Goal: Task Accomplishment & Management: Manage account settings

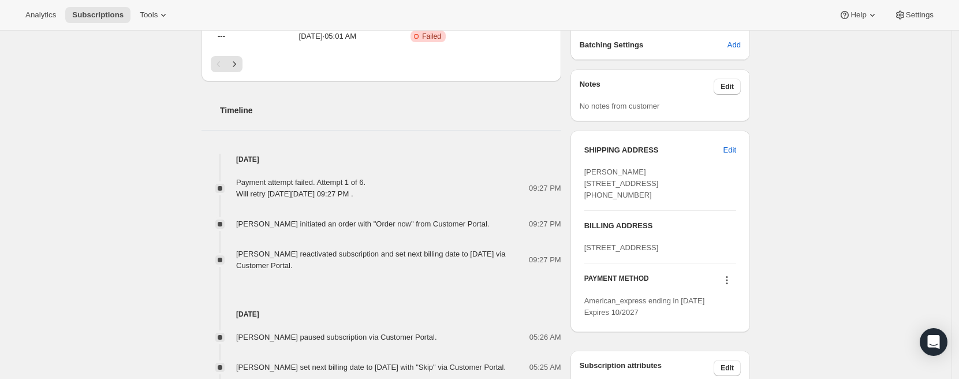
scroll to position [502, 0]
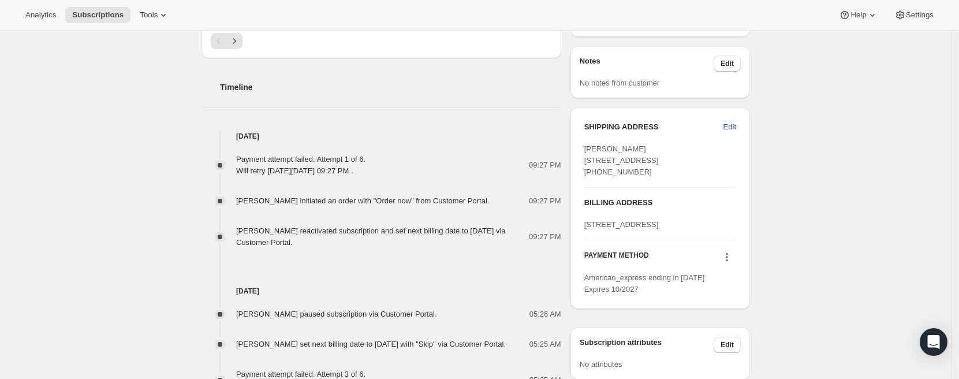
click at [731, 263] on icon at bounding box center [727, 257] width 12 height 12
click at [178, 182] on div "Subscription #7085457627. This page is ready Subscription #7085457627 Success R…" at bounding box center [476, 114] width 952 height 1172
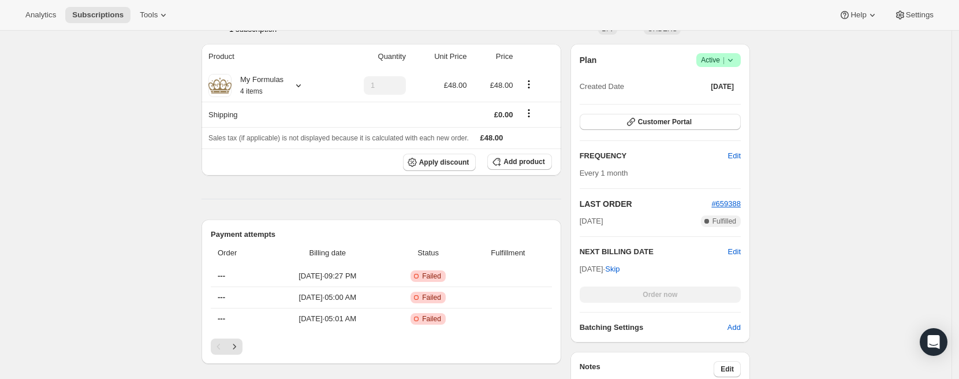
scroll to position [0, 0]
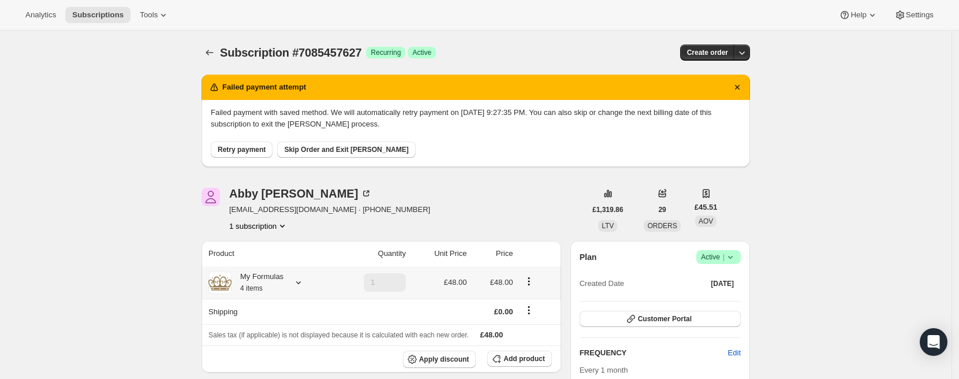
click at [299, 285] on icon at bounding box center [299, 283] width 12 height 12
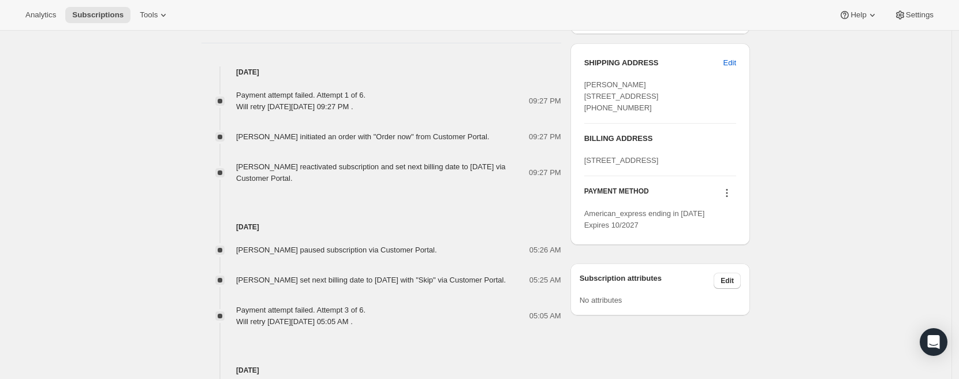
scroll to position [627, 0]
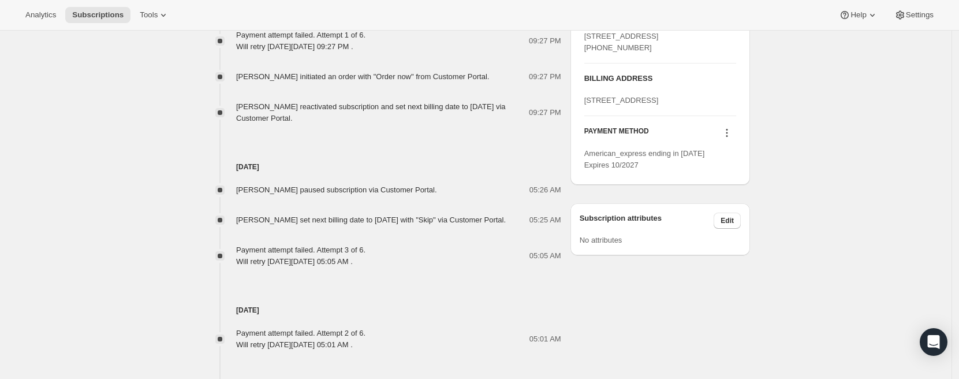
click at [729, 139] on icon at bounding box center [727, 133] width 12 height 12
click at [735, 222] on span "Select payment method" at bounding box center [726, 220] width 79 height 9
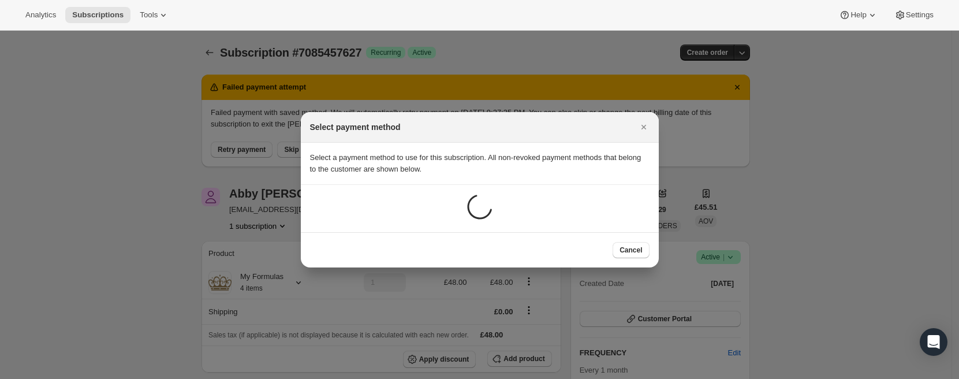
scroll to position [0, 0]
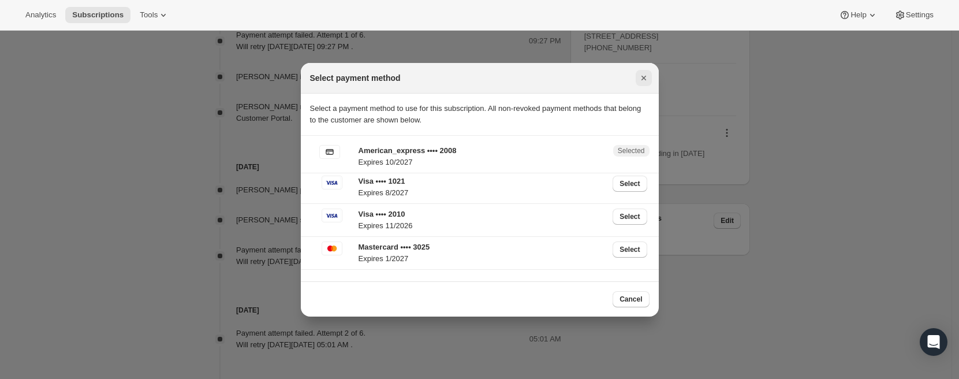
click at [644, 82] on icon "Close" at bounding box center [644, 78] width 12 height 12
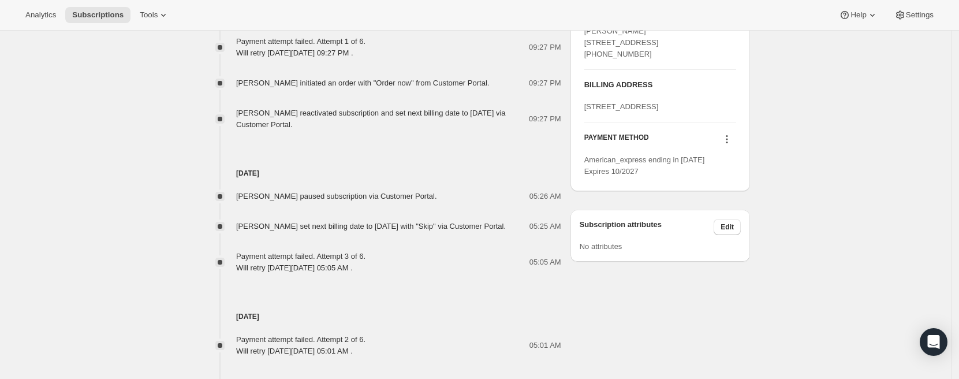
scroll to position [613, 0]
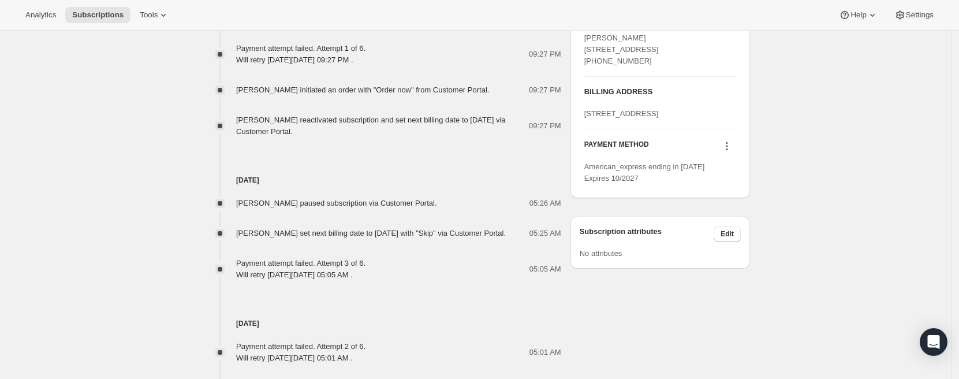
click at [733, 152] on icon at bounding box center [727, 146] width 12 height 12
click at [721, 231] on span "Select payment method" at bounding box center [726, 233] width 79 height 9
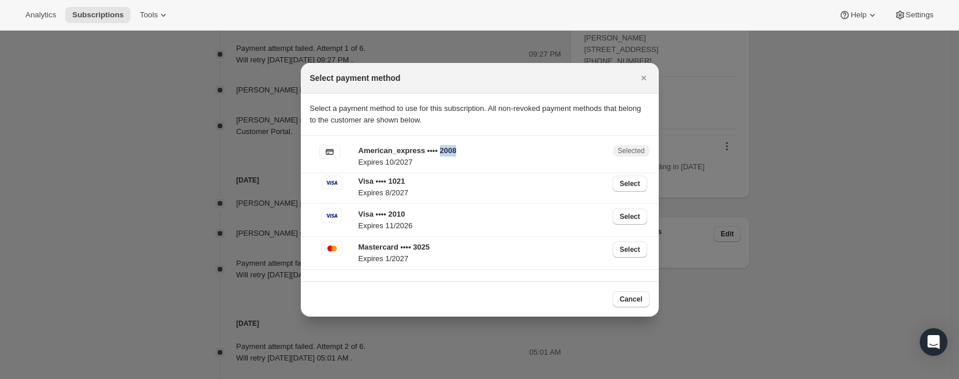
drag, startPoint x: 446, startPoint y: 151, endPoint x: 464, endPoint y: 150, distance: 18.5
click at [464, 150] on p "American_express •••• 2008" at bounding box center [483, 151] width 248 height 12
copy p "2008"
click at [646, 80] on icon "Close" at bounding box center [644, 78] width 12 height 12
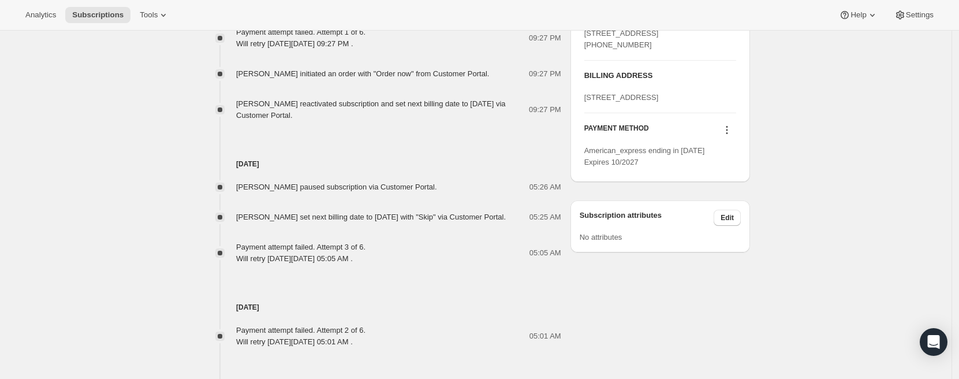
scroll to position [636, 0]
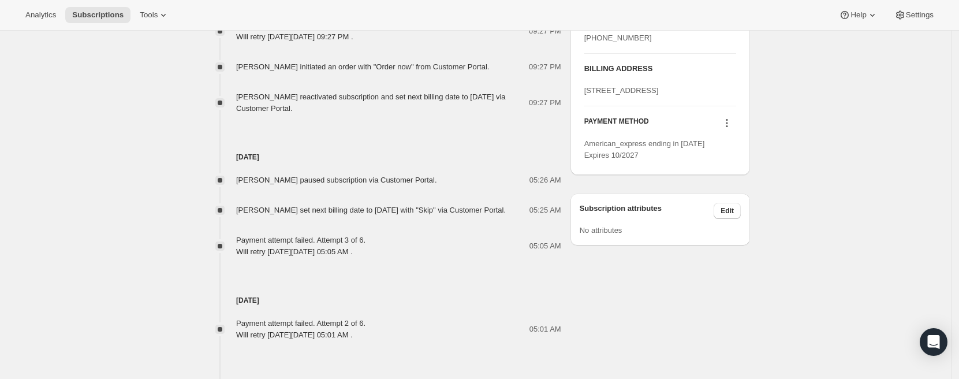
click at [732, 129] on icon at bounding box center [727, 123] width 12 height 12
click at [718, 192] on span "Send link to update card" at bounding box center [727, 191] width 81 height 9
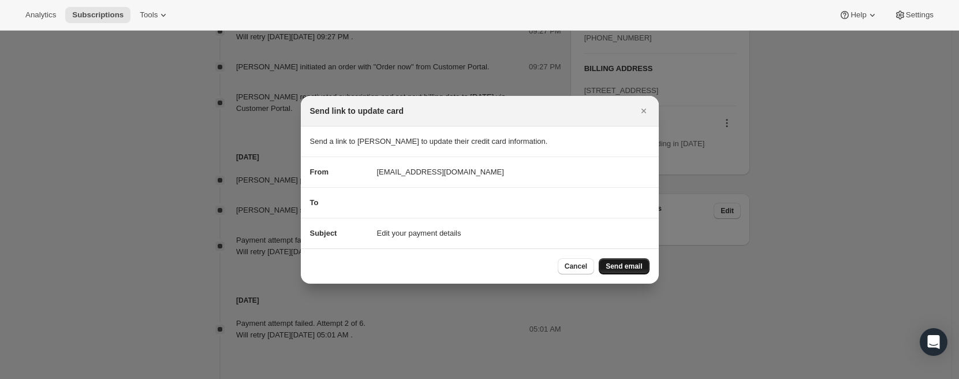
click at [623, 263] on span "Send email" at bounding box center [624, 266] width 36 height 9
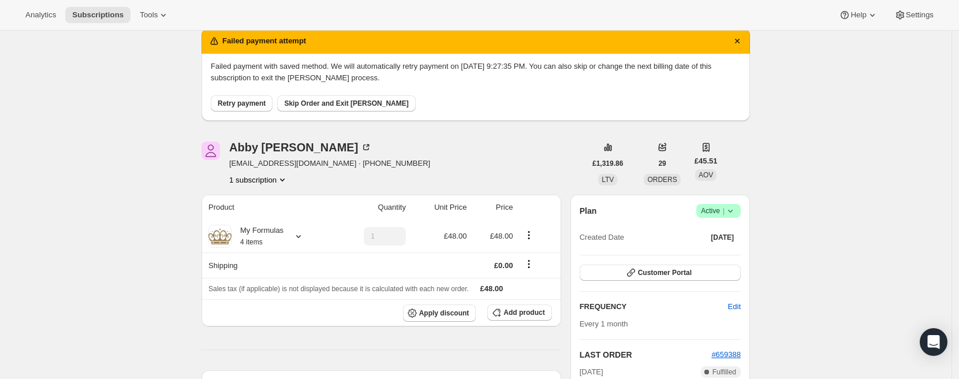
scroll to position [100, 0]
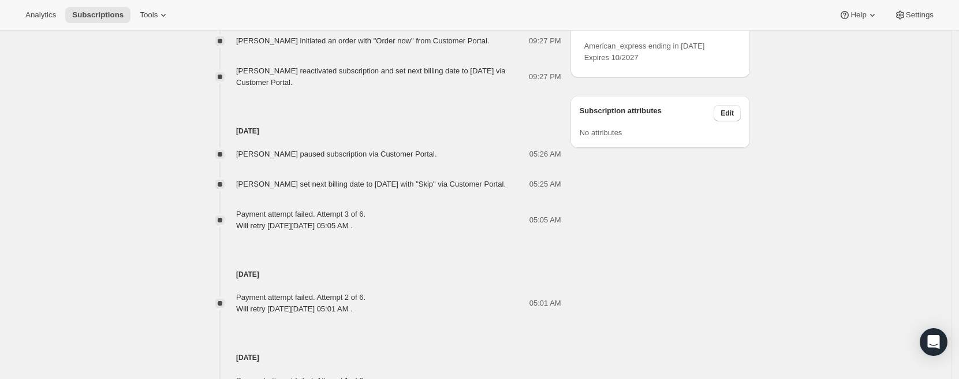
scroll to position [616, 0]
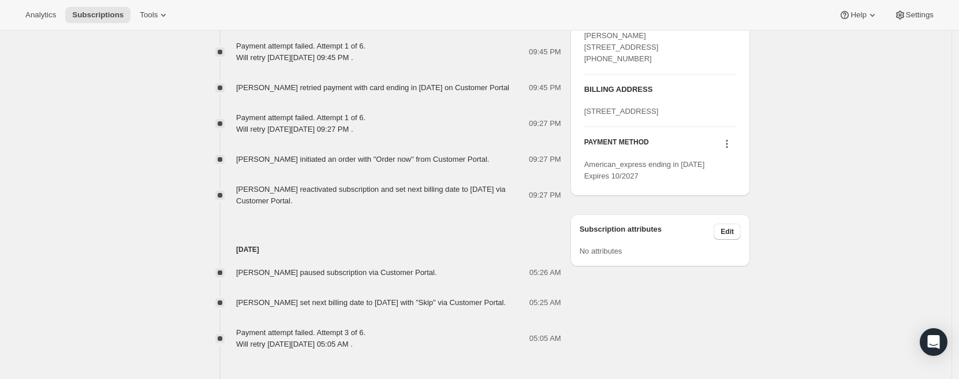
click at [732, 150] on icon at bounding box center [727, 144] width 12 height 12
click at [729, 229] on span "Select payment method" at bounding box center [726, 231] width 79 height 9
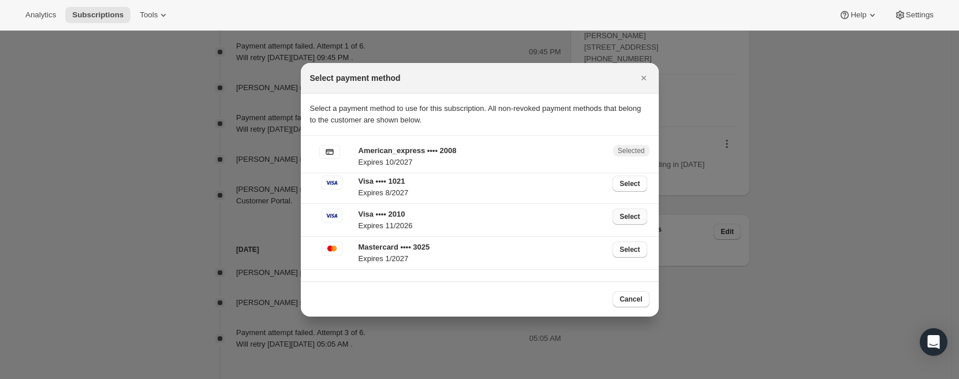
click at [625, 213] on span "Select" at bounding box center [630, 216] width 20 height 9
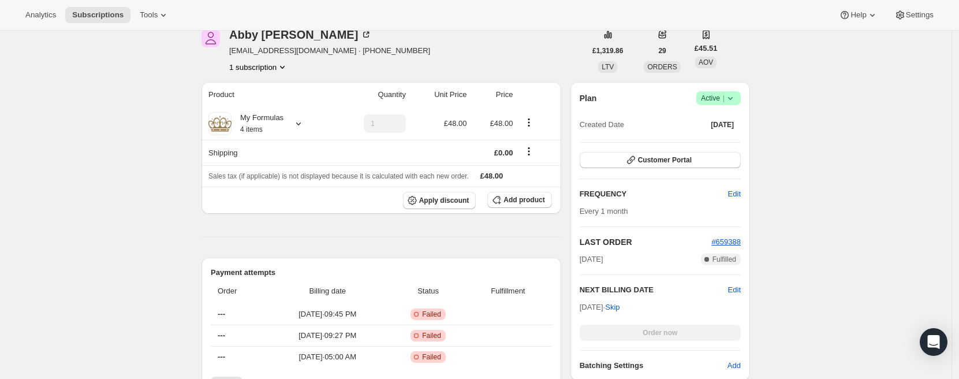
scroll to position [0, 0]
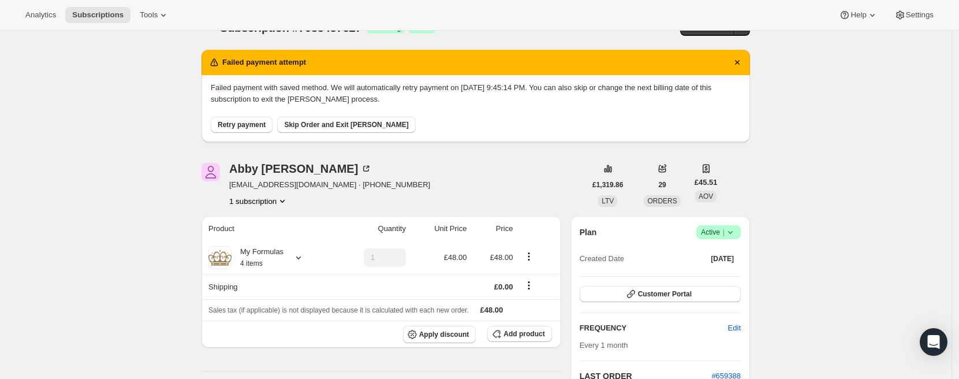
scroll to position [16, 0]
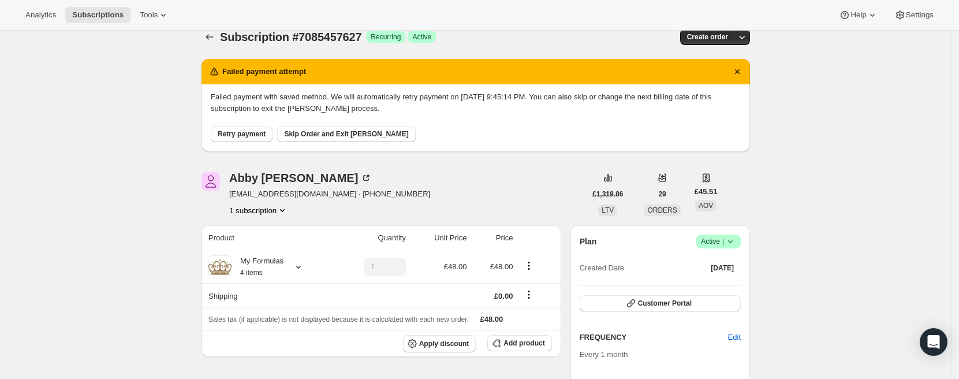
click at [347, 131] on span "Skip Order and Exit [PERSON_NAME]" at bounding box center [346, 133] width 124 height 9
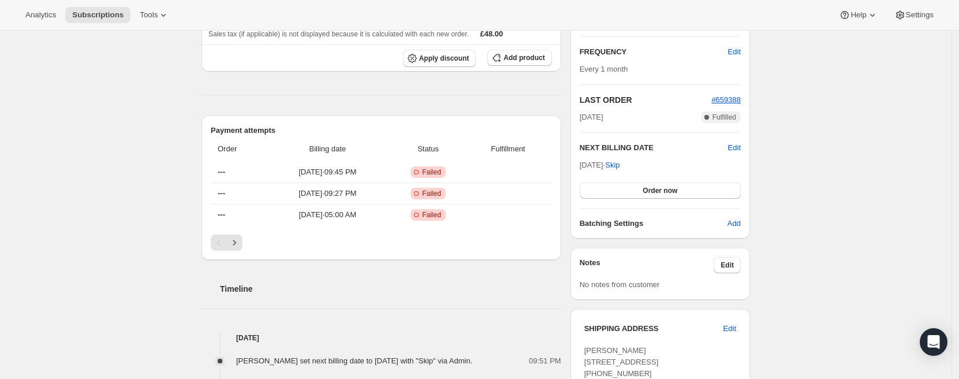
scroll to position [198, 0]
click at [642, 193] on button "Order now" at bounding box center [660, 190] width 161 height 16
click at [629, 190] on button "Click to confirm" at bounding box center [660, 190] width 161 height 16
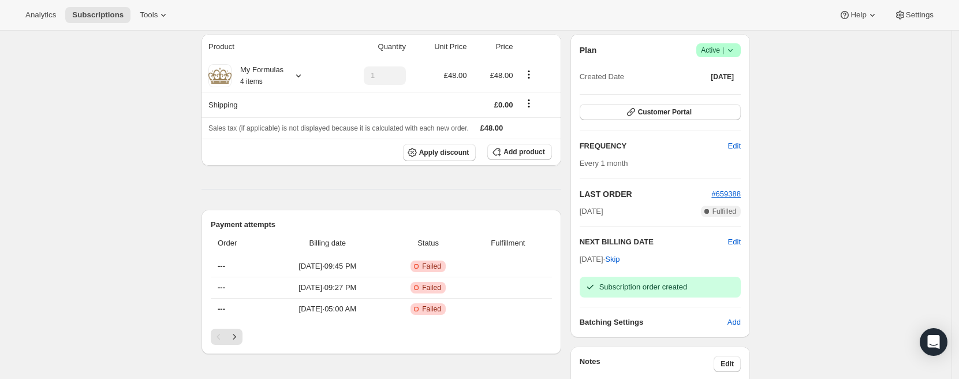
scroll to position [0, 0]
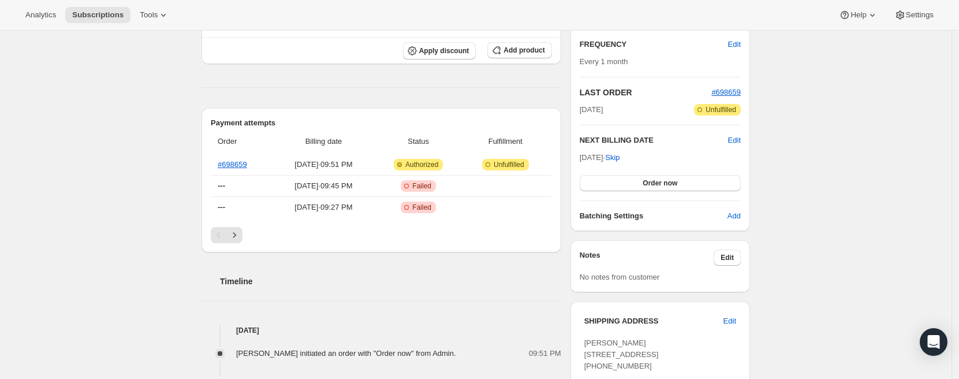
scroll to position [206, 0]
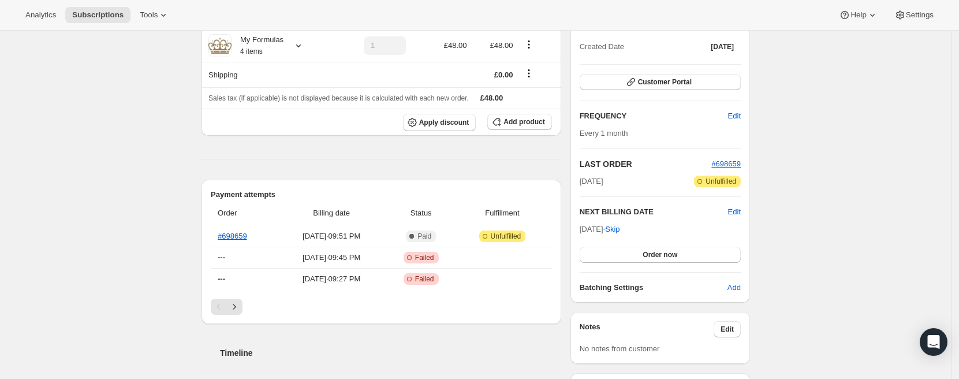
scroll to position [125, 0]
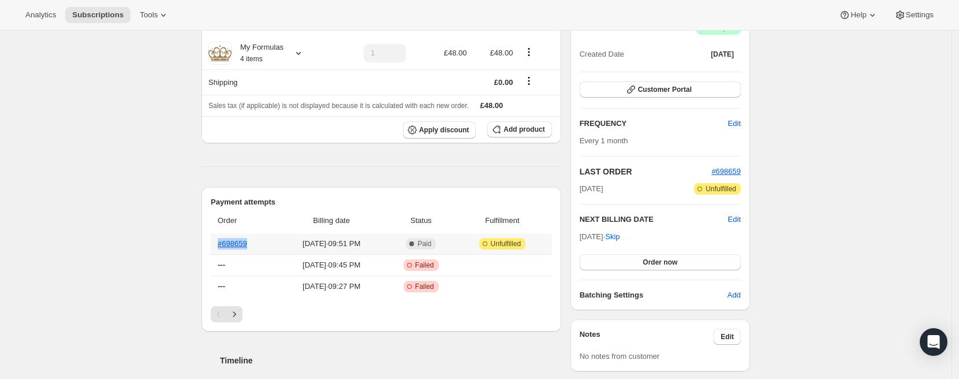
drag, startPoint x: 259, startPoint y: 244, endPoint x: 215, endPoint y: 245, distance: 44.5
click at [215, 245] on th "#698659" at bounding box center [244, 243] width 66 height 21
copy link "#698659"
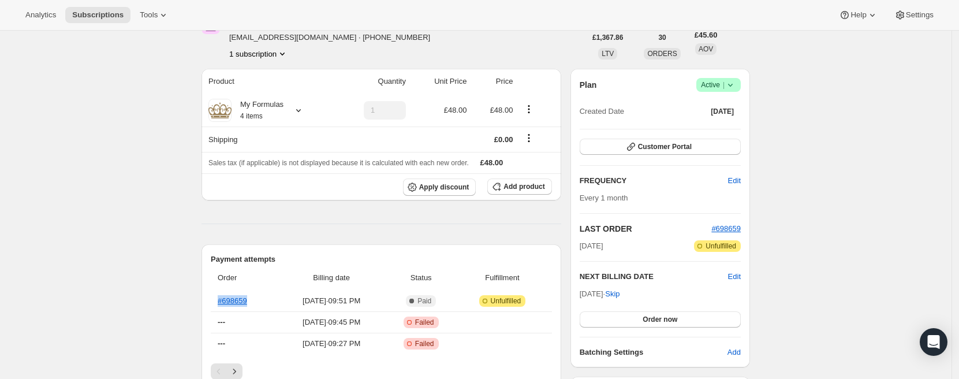
scroll to position [0, 0]
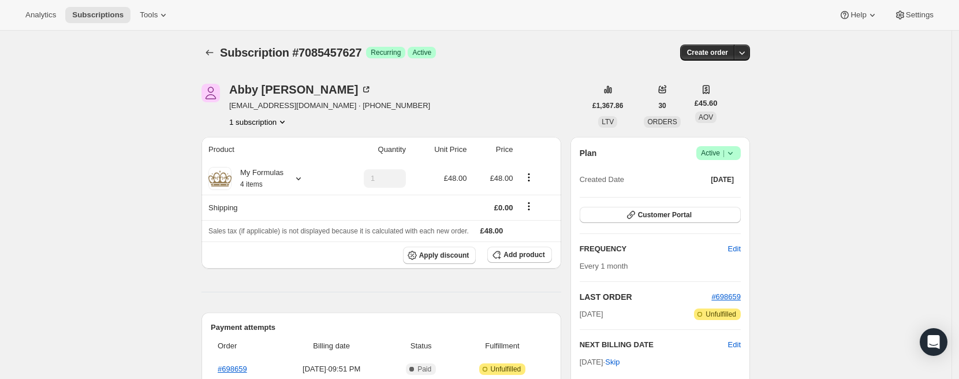
drag, startPoint x: 38, startPoint y: 140, endPoint x: 59, endPoint y: 60, distance: 82.5
